Goal: Task Accomplishment & Management: Use online tool/utility

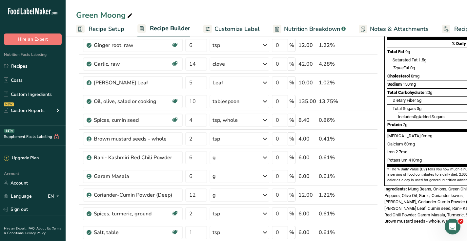
scroll to position [88, 0]
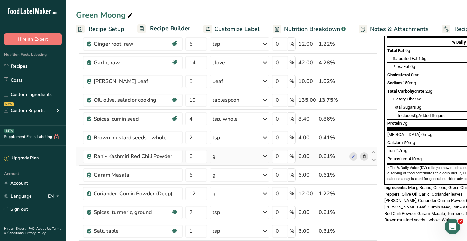
click at [221, 160] on div "g" at bounding box center [240, 156] width 60 height 13
click at [220, 207] on div "See more" at bounding box center [241, 208] width 55 height 7
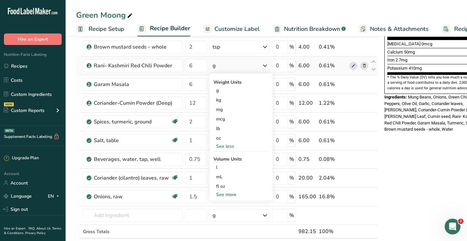
scroll to position [206, 0]
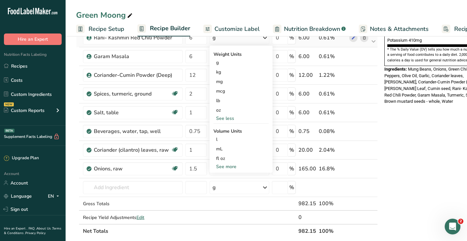
click at [226, 166] on div "See more" at bounding box center [241, 166] width 55 height 7
select select "22"
click at [225, 176] on div "tsp" at bounding box center [241, 177] width 50 height 7
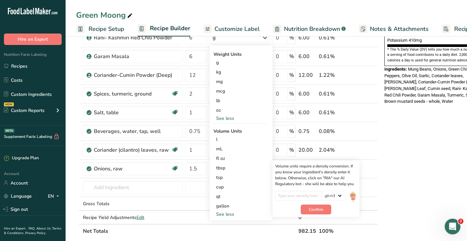
click at [414, 153] on div "Nutrition Facts 16 Servings Per Container Serving Size 61g Amount Per Serving C…" at bounding box center [434, 149] width 105 height 621
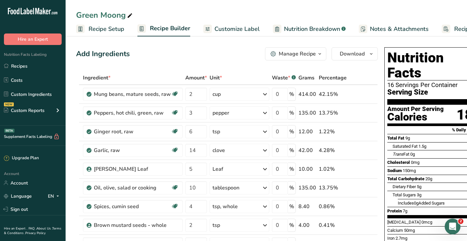
scroll to position [0, 17]
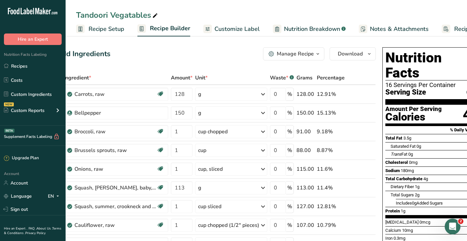
scroll to position [0, 37]
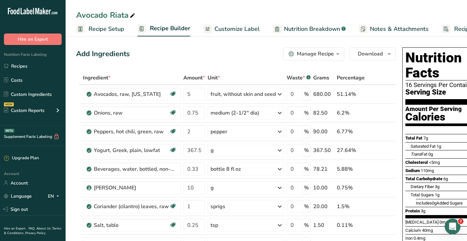
scroll to position [0, 36]
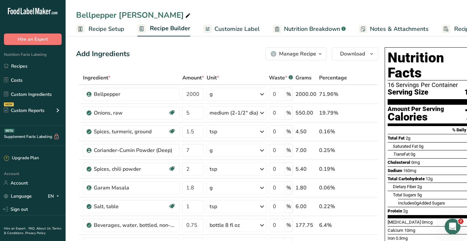
scroll to position [0, 19]
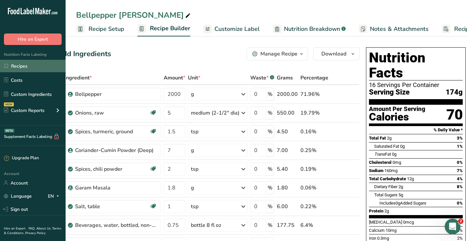
click at [32, 66] on link "Recipes" at bounding box center [33, 66] width 66 height 12
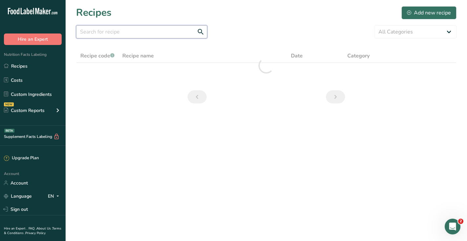
click at [170, 32] on input "text" at bounding box center [141, 31] width 131 height 13
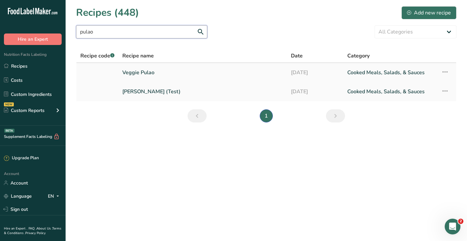
type input "pulao"
click at [150, 78] on link "Veggie Pulao" at bounding box center [202, 73] width 161 height 14
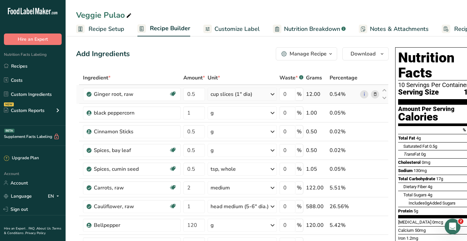
click at [220, 95] on div "cup slices (1" dia)" at bounding box center [232, 94] width 42 height 8
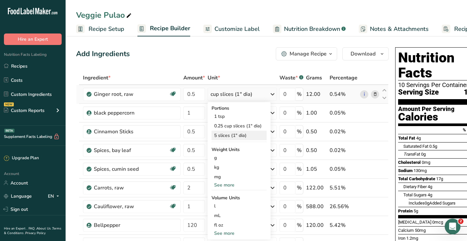
click at [229, 137] on div "5 slices (1" dia)" at bounding box center [239, 136] width 55 height 10
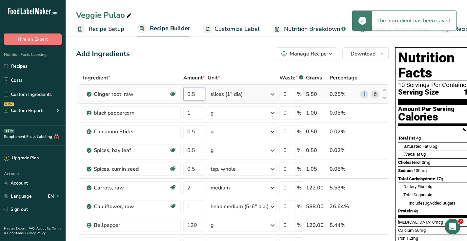
click at [196, 94] on input "0.5" at bounding box center [194, 94] width 22 height 13
type input "0"
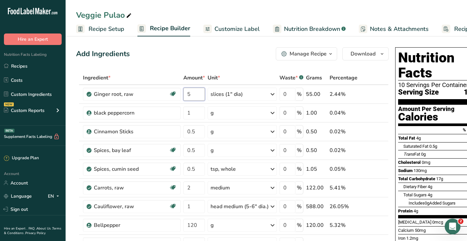
type input "5"
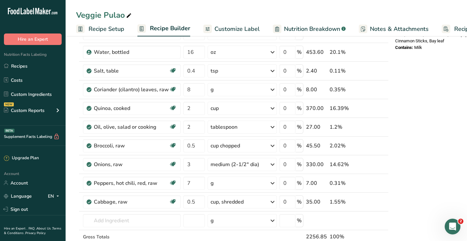
scroll to position [269, 0]
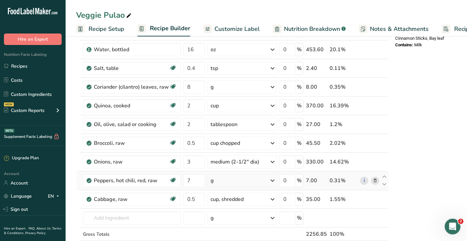
click at [232, 175] on div "Ingredient * Amount * Unit * Waste * .a-a{fill:#347362;}.b-a{fill:#fff;} Grams …" at bounding box center [232, 35] width 313 height 467
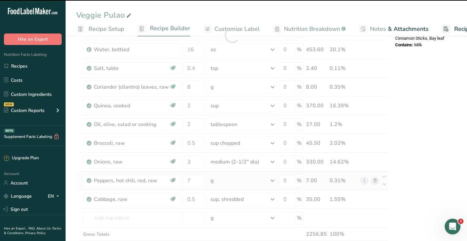
click at [237, 179] on div "g" at bounding box center [242, 180] width 69 height 13
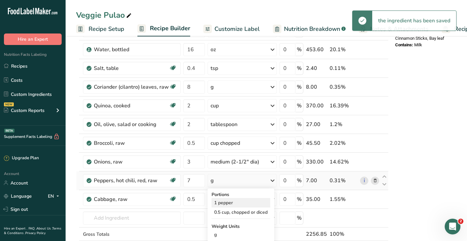
click at [230, 203] on div "1 pepper" at bounding box center [241, 203] width 59 height 10
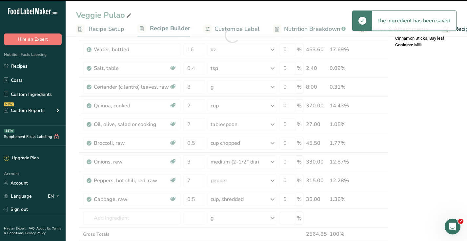
click at [191, 179] on div at bounding box center [232, 35] width 313 height 467
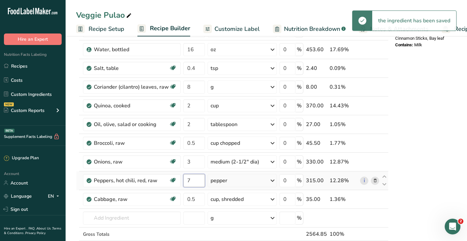
click at [191, 180] on input "7" at bounding box center [194, 180] width 22 height 13
click at [374, 179] on div "Ingredient * Amount * Unit * Waste * .a-a{fill:#347362;}.b-a{fill:#fff;} Grams …" at bounding box center [232, 35] width 313 height 467
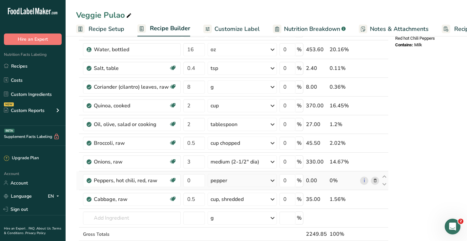
click at [373, 180] on icon at bounding box center [375, 180] width 5 height 7
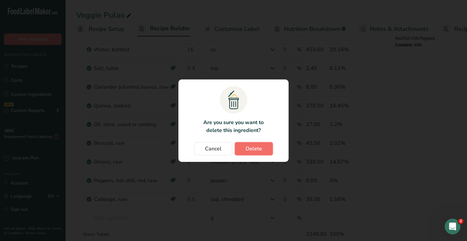
click at [258, 144] on button "Delete" at bounding box center [254, 148] width 38 height 13
type input "0.5"
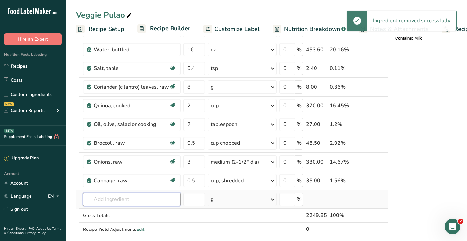
click at [130, 199] on input "text" at bounding box center [132, 199] width 98 height 13
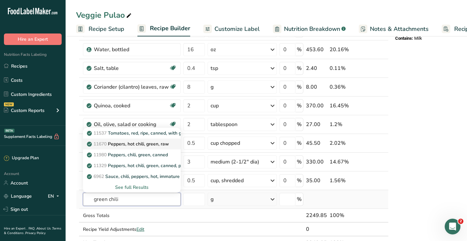
type input "green chili"
click at [142, 146] on p "11670 Peppers, hot chili, green, raw" at bounding box center [128, 143] width 81 height 7
type input "Peppers, hot chili, green, raw"
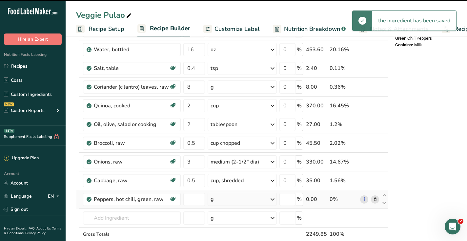
type input "0"
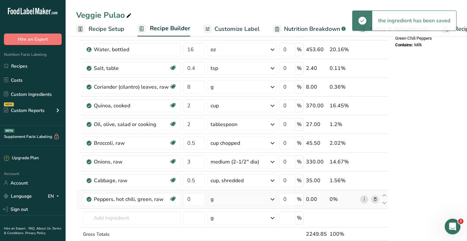
click at [229, 197] on div "g" at bounding box center [242, 199] width 69 height 13
click at [225, 220] on div "1 pepper" at bounding box center [241, 222] width 59 height 10
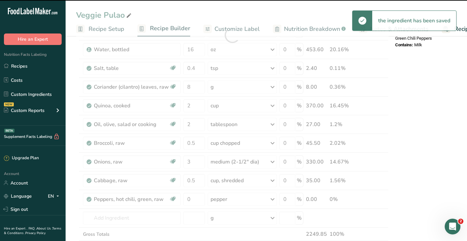
click at [188, 197] on div at bounding box center [232, 35] width 313 height 467
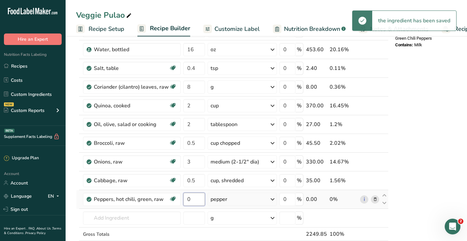
click at [191, 200] on input "0" at bounding box center [194, 199] width 22 height 13
type input "1"
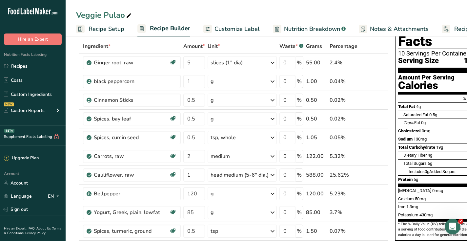
scroll to position [30, 0]
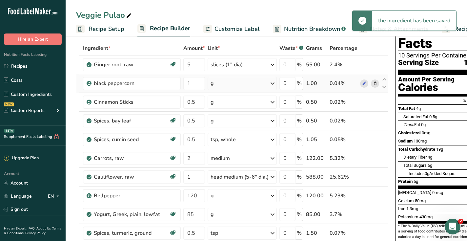
click at [226, 86] on div "g" at bounding box center [242, 83] width 69 height 13
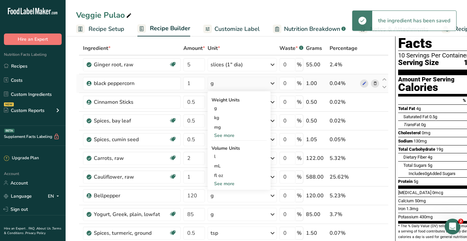
click at [225, 84] on div "g" at bounding box center [242, 83] width 69 height 13
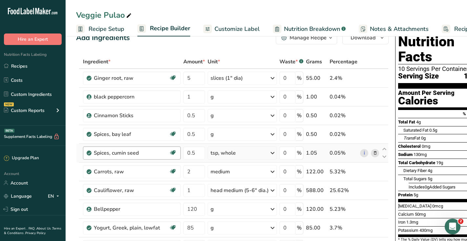
scroll to position [11, 0]
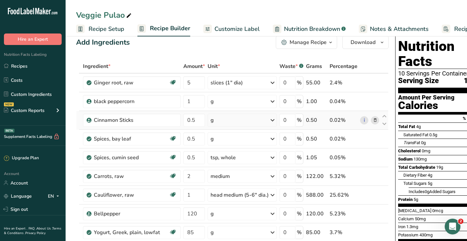
click at [233, 121] on div "g" at bounding box center [242, 120] width 69 height 13
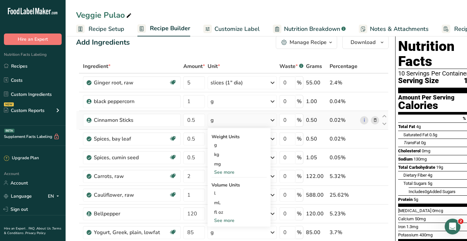
click at [233, 121] on div "g" at bounding box center [242, 120] width 69 height 13
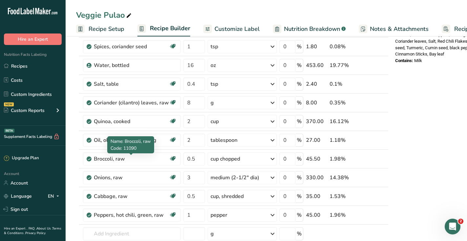
scroll to position [255, 0]
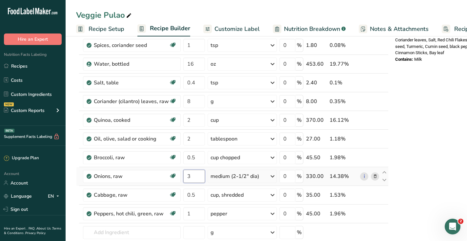
click at [196, 171] on input "3" at bounding box center [194, 176] width 22 height 13
click at [195, 174] on input "3" at bounding box center [194, 176] width 22 height 13
type input "4"
click at [236, 10] on div "Veggie Pulao Recipe Setup Recipe Builder Customize Label Nutrition Breakdown .a…" at bounding box center [267, 146] width 402 height 735
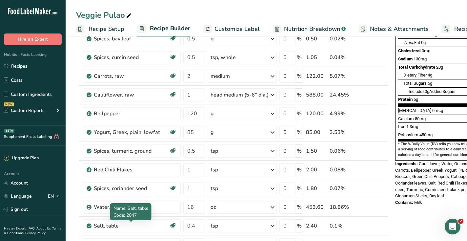
scroll to position [111, 0]
click at [217, 134] on div "g" at bounding box center [242, 132] width 69 height 13
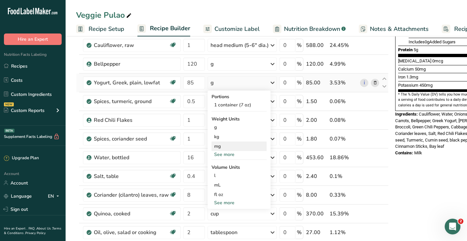
scroll to position [163, 0]
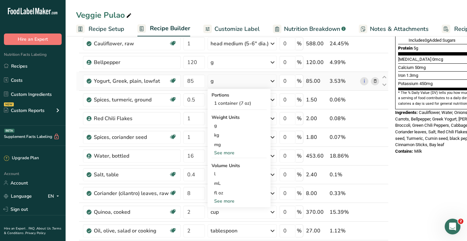
click at [222, 153] on div "See more" at bounding box center [239, 152] width 55 height 7
click at [222, 230] on div "See more" at bounding box center [239, 229] width 55 height 7
select select "22"
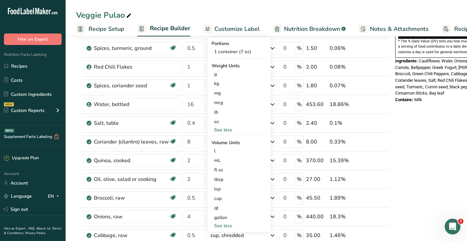
scroll to position [215, 0]
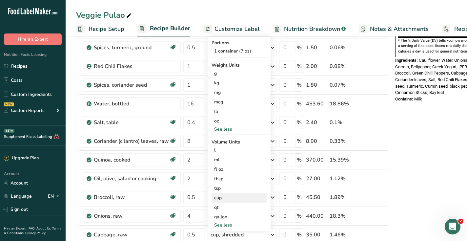
click at [220, 198] on div "cup" at bounding box center [239, 197] width 50 height 7
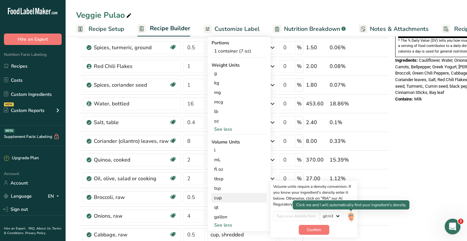
click at [348, 218] on img at bounding box center [351, 216] width 7 height 11
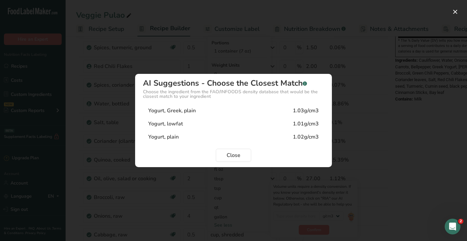
click at [169, 120] on div "Yogurt, lowfat" at bounding box center [165, 124] width 35 height 8
type input "1.01"
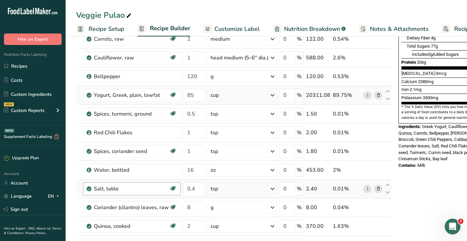
scroll to position [148, 0]
click at [240, 96] on div "cup" at bounding box center [242, 95] width 69 height 13
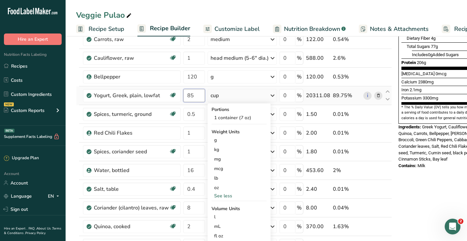
click at [197, 97] on input "85" at bounding box center [194, 95] width 22 height 13
type input "8"
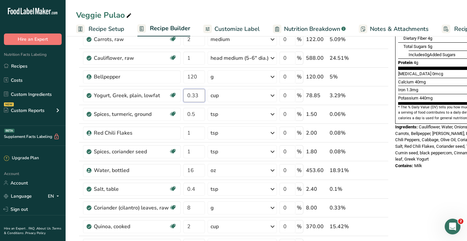
type input "0.33"
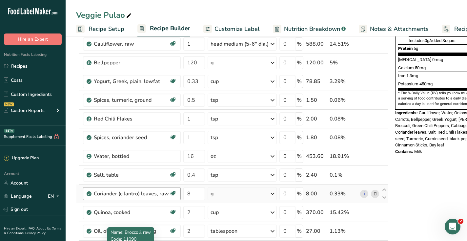
scroll to position [152, 0]
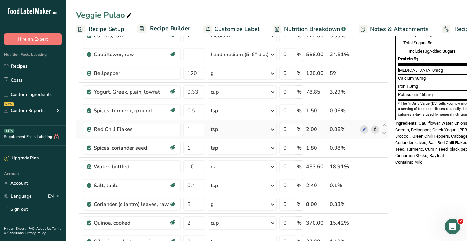
click at [373, 129] on icon at bounding box center [375, 129] width 5 height 7
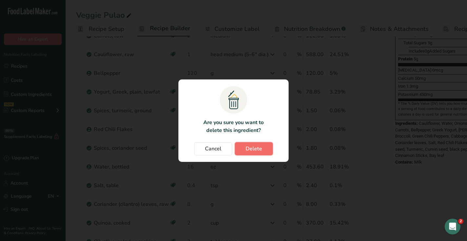
click at [260, 150] on span "Delete" at bounding box center [254, 149] width 16 height 8
type input "16"
type input "0.4"
type input "8"
type input "2"
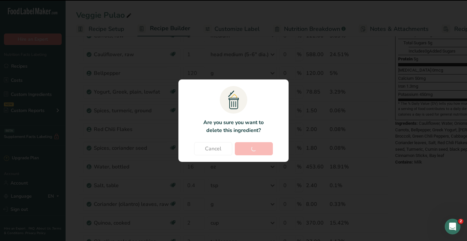
type input "0.5"
type input "4"
type input "0.5"
type input "1"
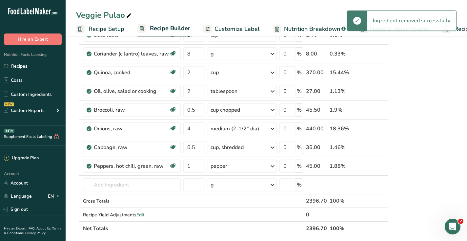
scroll to position [284, 0]
click at [152, 190] on input "text" at bounding box center [132, 184] width 98 height 13
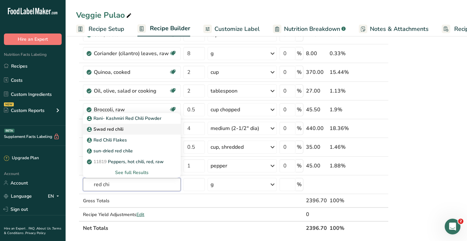
type input "red chi"
click at [157, 125] on link "Swad red chili" at bounding box center [132, 129] width 98 height 11
type input "Swad red chili"
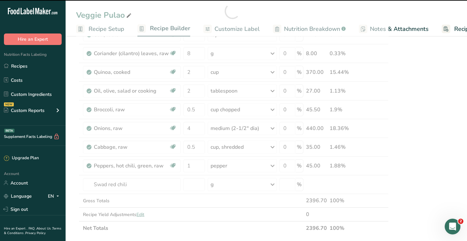
type input "0"
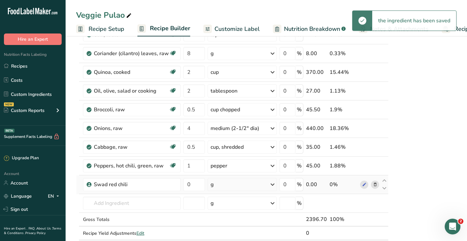
click at [374, 182] on icon at bounding box center [375, 184] width 5 height 7
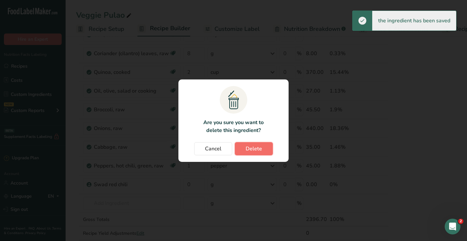
click at [262, 150] on span "Delete" at bounding box center [254, 149] width 16 height 8
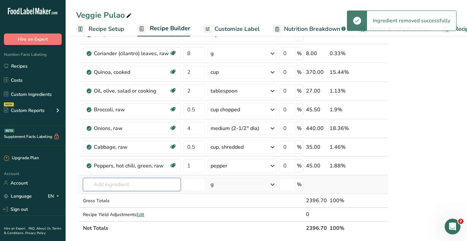
click at [135, 181] on input "text" at bounding box center [132, 184] width 98 height 13
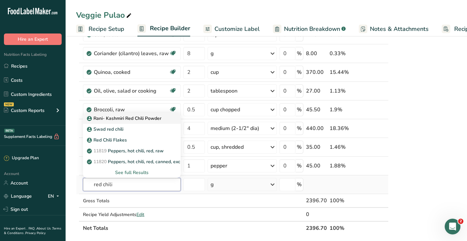
type input "red chili"
click at [140, 118] on p "Rani- Kashmiri Red Chili Powder" at bounding box center [124, 118] width 73 height 7
type input "Rani- Kashmiri Red Chili Powder"
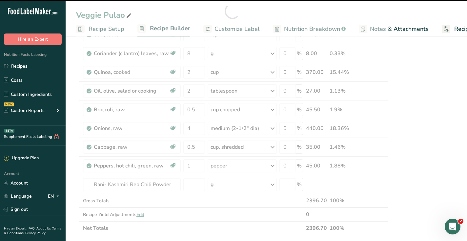
type input "0"
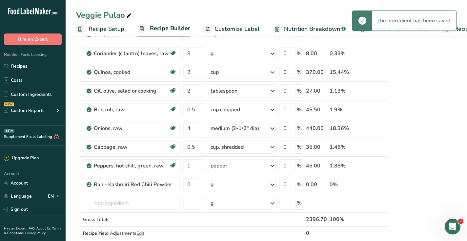
click at [225, 183] on div "g" at bounding box center [242, 184] width 69 height 13
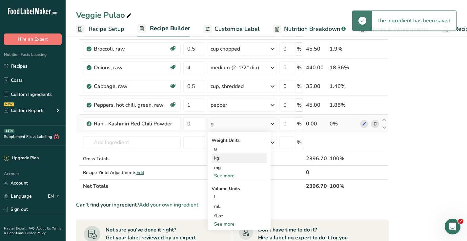
scroll to position [361, 0]
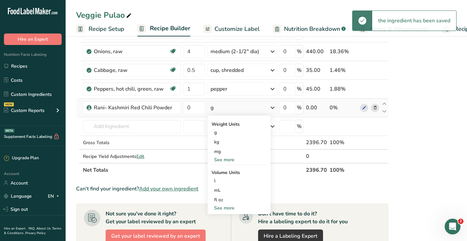
click at [223, 205] on div "See more" at bounding box center [239, 207] width 55 height 7
select select "22"
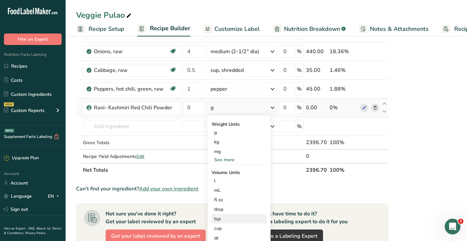
click at [226, 218] on div "tsp" at bounding box center [239, 218] width 50 height 7
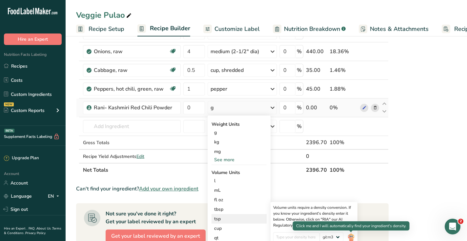
click at [352, 236] on img at bounding box center [351, 237] width 7 height 11
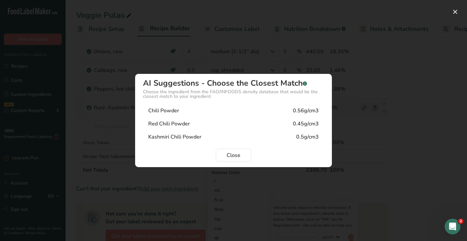
click at [187, 137] on div "Kashmiri Chili Powder" at bounding box center [174, 137] width 53 height 8
type input "0.5"
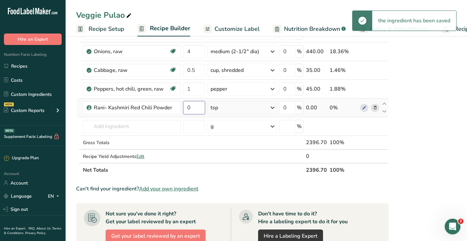
click at [189, 106] on input "0" at bounding box center [194, 107] width 22 height 13
type input "0.5"
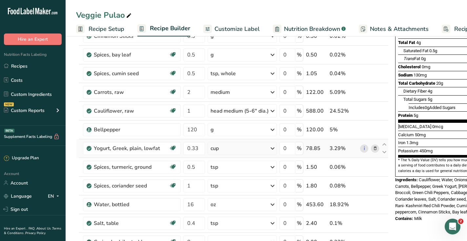
scroll to position [107, 0]
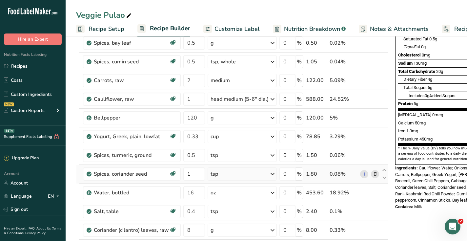
click at [372, 173] on div "Ingredient * Amount * Unit * Waste * .a-a{fill:#347362;}.b-a{fill:#fff;} Grams …" at bounding box center [232, 197] width 313 height 467
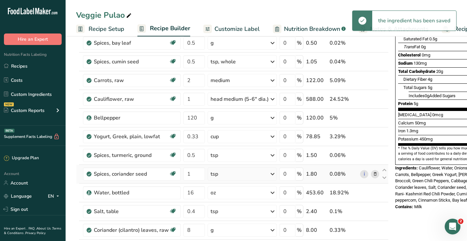
click at [374, 174] on icon at bounding box center [375, 174] width 5 height 7
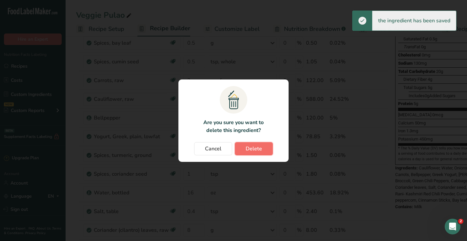
click at [265, 143] on button "Delete" at bounding box center [254, 148] width 38 height 13
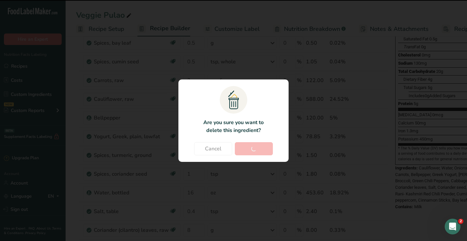
type input "16"
type input "0.4"
type input "8"
type input "2"
type input "0.5"
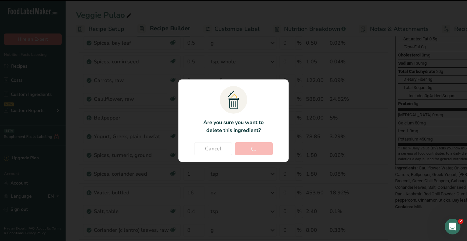
type input "4"
type input "0.5"
type input "1"
type input "0.5"
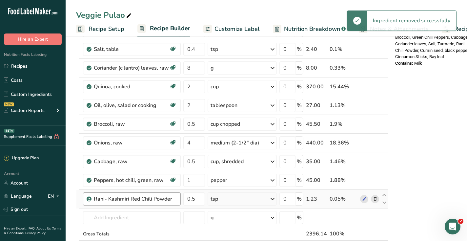
scroll to position [267, 0]
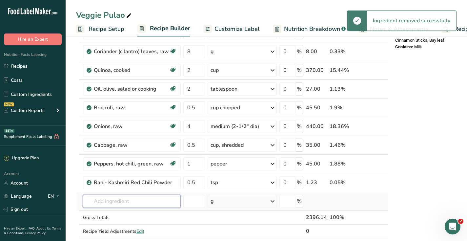
click at [132, 203] on input "text" at bounding box center [132, 201] width 98 height 13
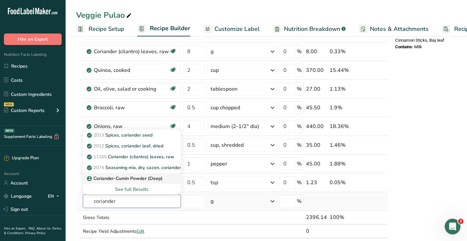
type input "coriander"
click at [134, 179] on p "Coriander-Cumin Powder (Deep)" at bounding box center [125, 178] width 74 height 7
type input "Coriander-Cumin Powder (Deep)"
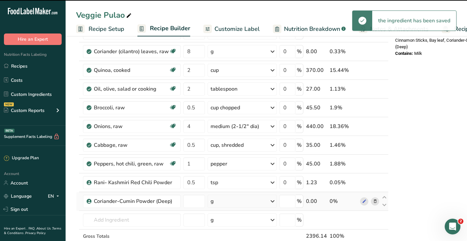
type input "0"
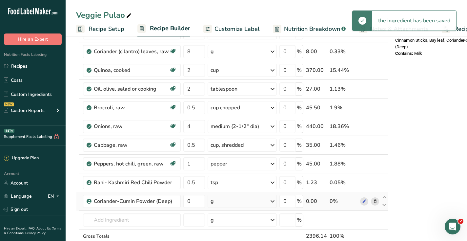
click at [223, 200] on div "g" at bounding box center [242, 201] width 69 height 13
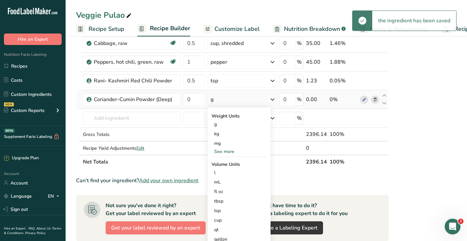
scroll to position [373, 0]
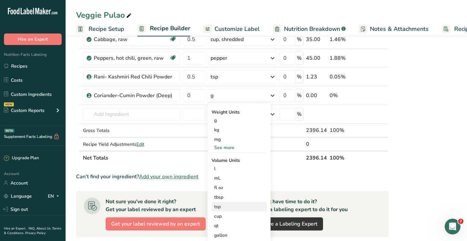
click at [219, 209] on div "tsp" at bounding box center [239, 206] width 50 height 7
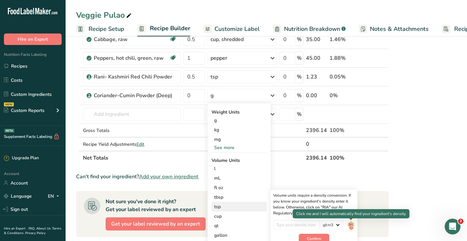
click at [350, 225] on img at bounding box center [351, 225] width 7 height 11
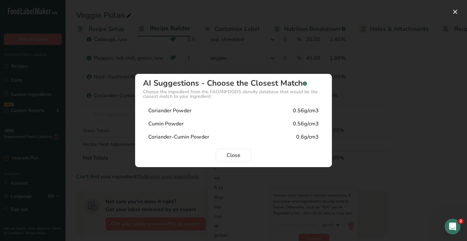
click at [204, 136] on div "Coriander-Cumin Powder" at bounding box center [178, 137] width 61 height 8
type input "0.6"
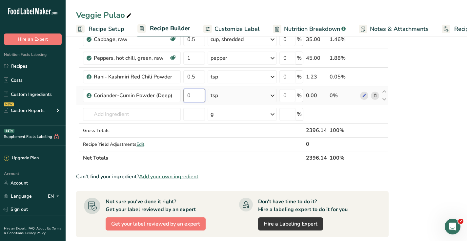
click at [191, 95] on input "0" at bounding box center [194, 95] width 22 height 13
type input "1"
click at [413, 139] on div "Nutrition Facts 10 Servings Per Container Serving Size 1 (240g) Amount Per Serv…" at bounding box center [445, 29] width 105 height 714
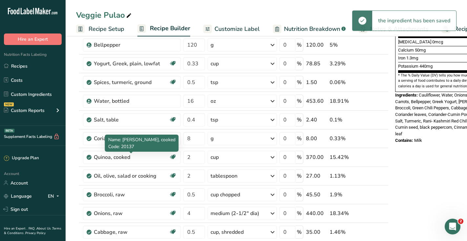
scroll to position [175, 0]
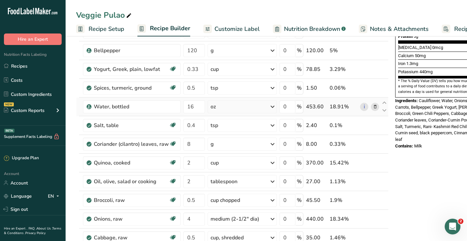
click at [226, 105] on div "oz" at bounding box center [242, 106] width 69 height 13
click at [230, 204] on div "See more" at bounding box center [239, 206] width 55 height 7
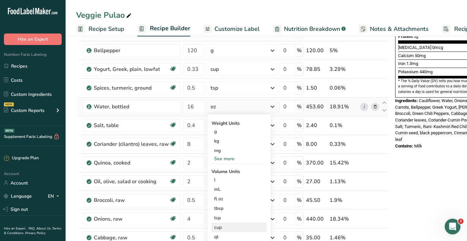
click at [225, 228] on div "cup" at bounding box center [239, 227] width 50 height 7
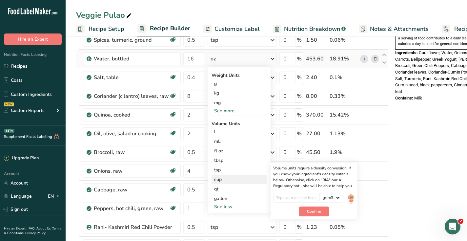
scroll to position [261, 0]
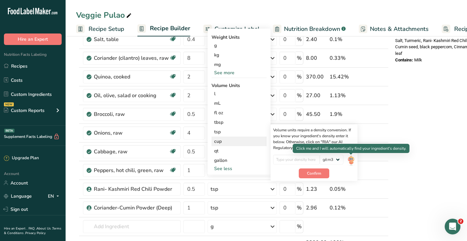
click at [351, 160] on img at bounding box center [351, 160] width 7 height 11
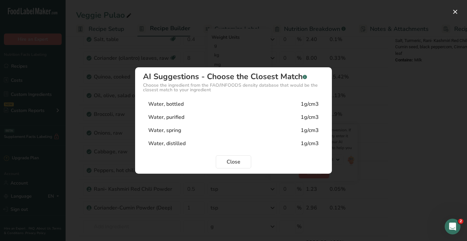
click at [242, 101] on div "Water, bottled 1g/cm3" at bounding box center [233, 103] width 181 height 13
type input "1"
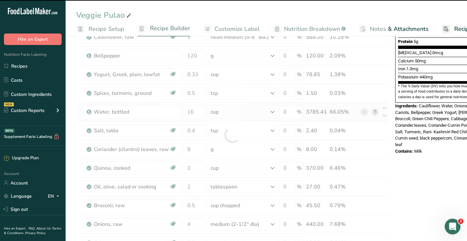
scroll to position [167, 0]
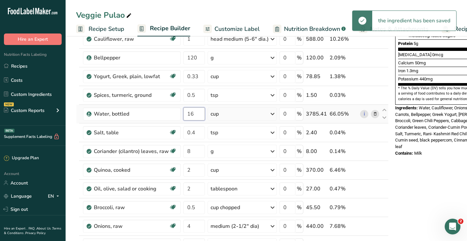
click at [191, 114] on input "16" at bounding box center [194, 113] width 22 height 13
click at [197, 115] on input "16" at bounding box center [194, 113] width 22 height 13
type input "1"
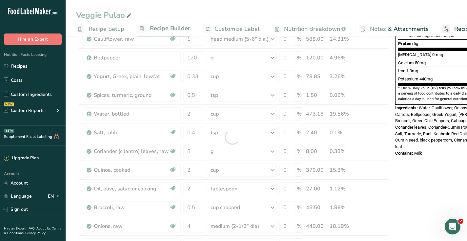
click at [419, 174] on div "Nutrition Facts 10 Servings Per Container Serving Size 1 (573g) Amount Per Serv…" at bounding box center [445, 234] width 105 height 714
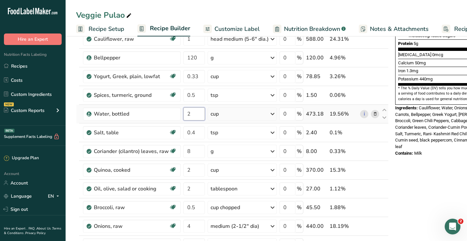
click at [192, 118] on input "2" at bounding box center [194, 113] width 22 height 13
type input "2.5"
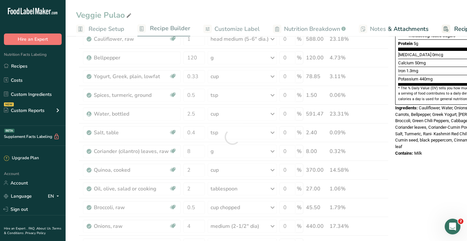
click at [422, 183] on div "Nutrition Facts 10 Servings Per Container Serving Size 1 (242g) Amount Per Serv…" at bounding box center [445, 234] width 105 height 714
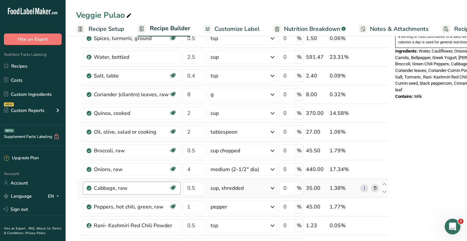
scroll to position [232, 0]
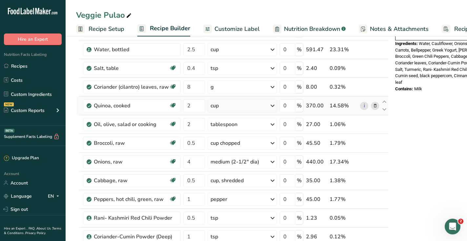
click at [373, 107] on icon at bounding box center [375, 105] width 5 height 7
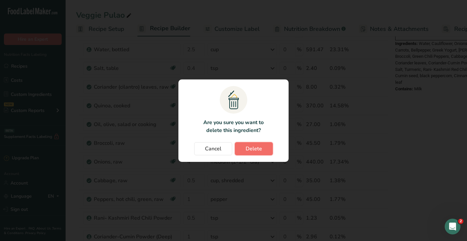
click at [259, 150] on span "Delete" at bounding box center [254, 149] width 16 height 8
type input "0.5"
type input "4"
type input "0.5"
type input "1"
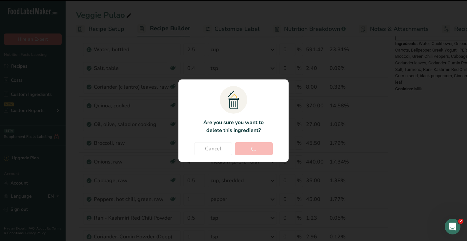
type input "0.5"
type input "1"
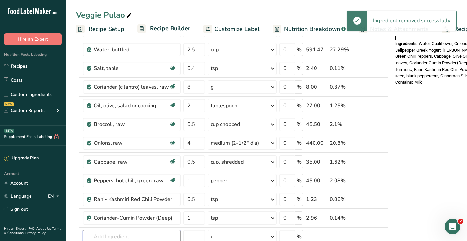
click at [118, 235] on input "text" at bounding box center [132, 236] width 98 height 13
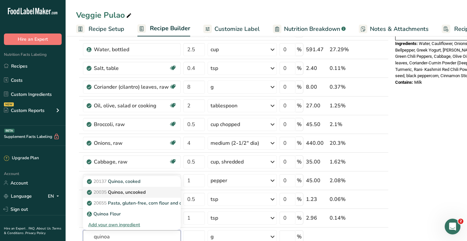
type input "quinoa"
click at [120, 192] on p "20035 Quinoa, uncooked" at bounding box center [116, 192] width 57 height 7
type input "Quinoa, uncooked"
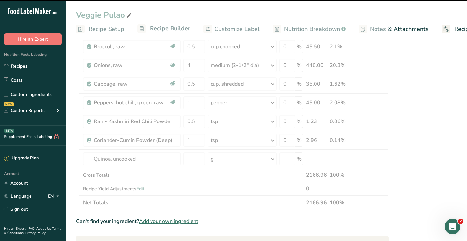
scroll to position [327, 0]
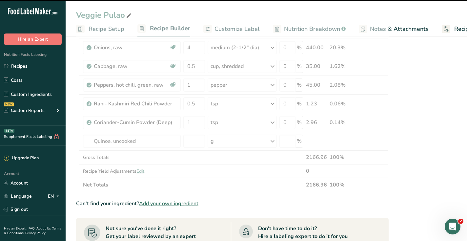
type input "0"
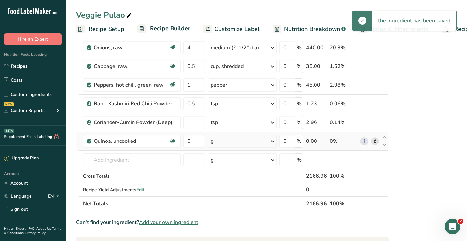
click at [231, 137] on div "g" at bounding box center [242, 141] width 69 height 13
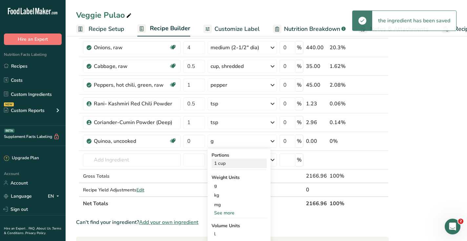
click at [221, 163] on div "1 cup" at bounding box center [239, 163] width 55 height 10
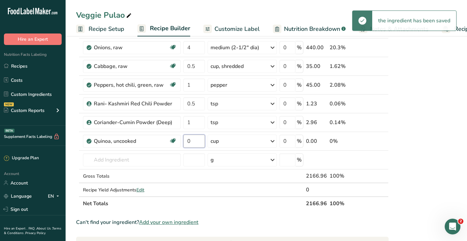
click at [191, 141] on input "0" at bounding box center [194, 141] width 22 height 13
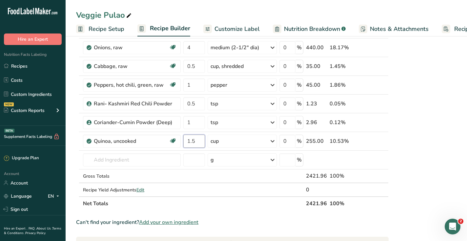
type input "1.5"
click at [416, 156] on div "Nutrition Facts 10 Servings Per Container Serving Size 1 (217g) Amount Per Serv…" at bounding box center [445, 74] width 105 height 714
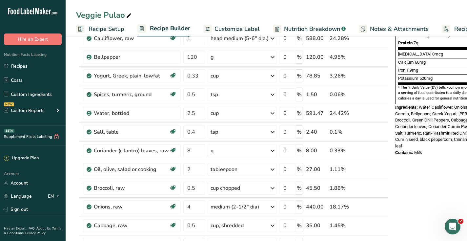
scroll to position [167, 0]
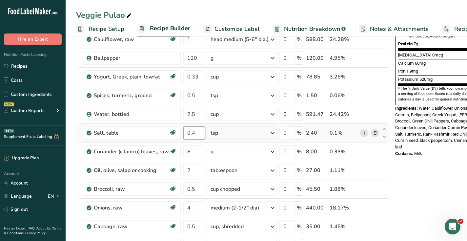
click at [193, 133] on input "0.4" at bounding box center [194, 132] width 22 height 13
type input "0.75"
click at [465, 176] on div "Nutrition Facts 10 Servings Per Container Serving Size 1 (242g) Amount Per Serv…" at bounding box center [445, 235] width 105 height 714
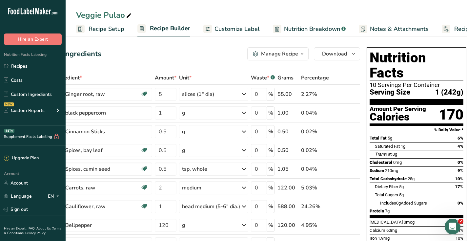
scroll to position [0, 29]
